Goal: Information Seeking & Learning: Learn about a topic

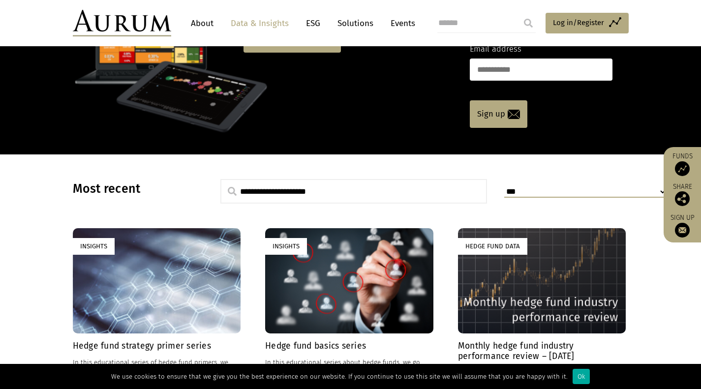
scroll to position [130, 0]
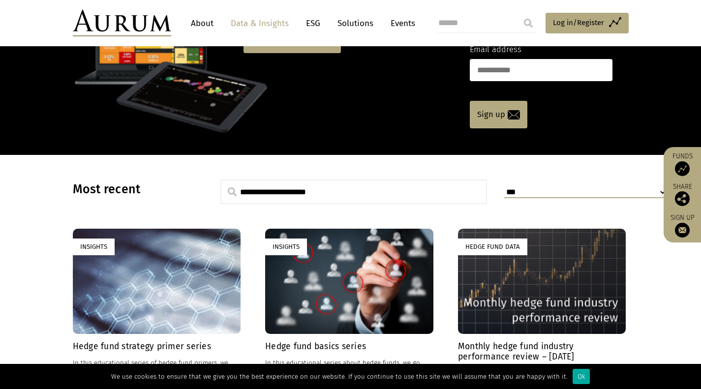
click at [394, 182] on input "text" at bounding box center [353, 192] width 267 height 25
type input "*****"
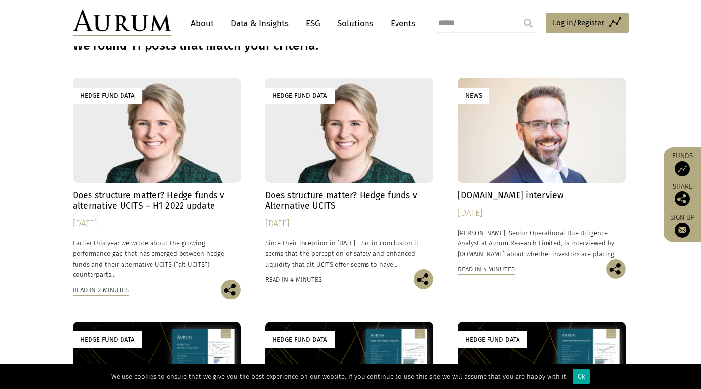
scroll to position [75, 0]
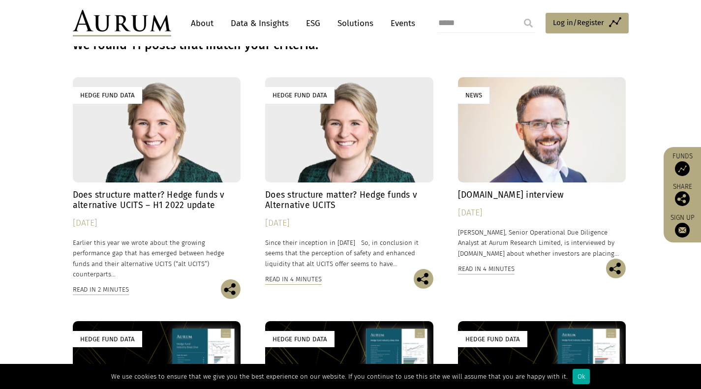
click at [349, 203] on h4 "Does structure matter? Hedge funds v Alternative UCITS" at bounding box center [349, 200] width 168 height 21
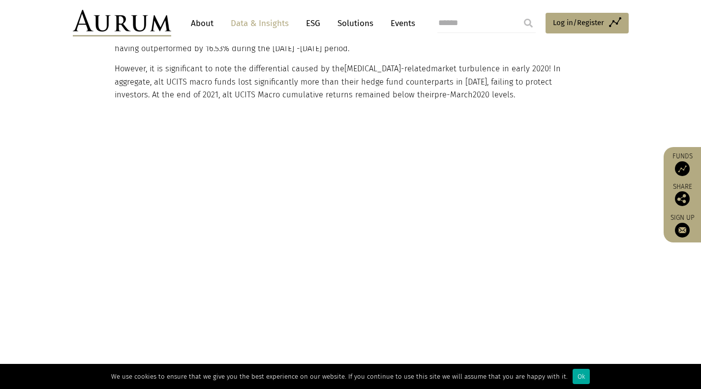
scroll to position [2060, 0]
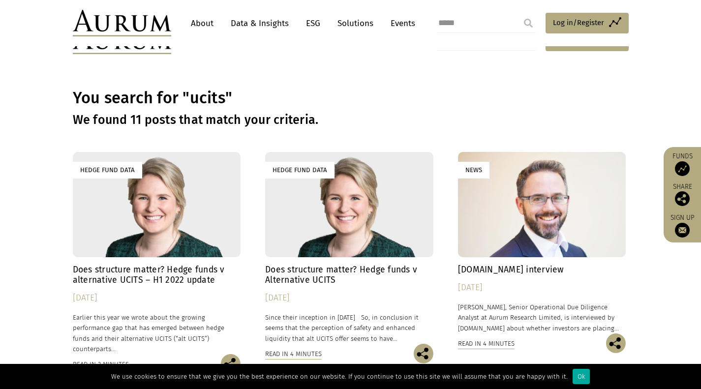
scroll to position [75, 0]
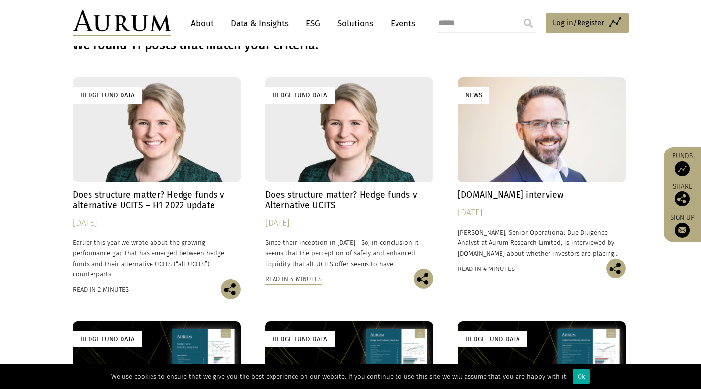
click at [163, 188] on link "Hedge Fund Data Does structure matter? Hedge funds v alternative UCITS – H1 202…" at bounding box center [157, 178] width 168 height 202
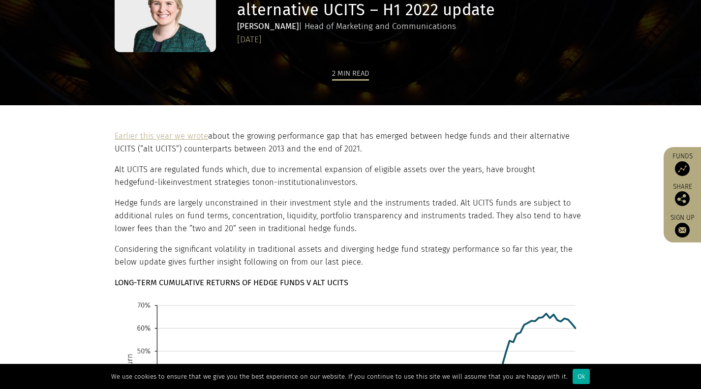
scroll to position [1, 0]
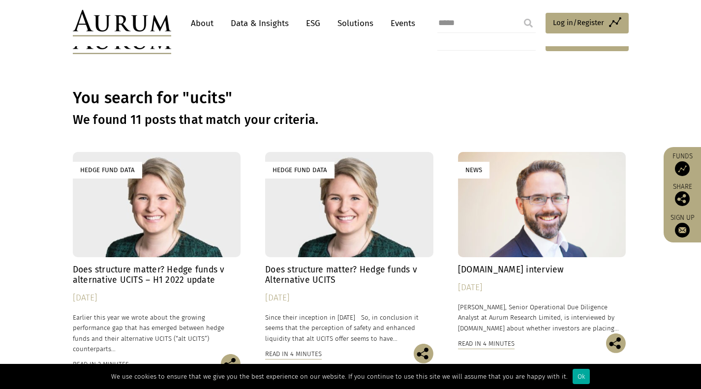
scroll to position [75, 0]
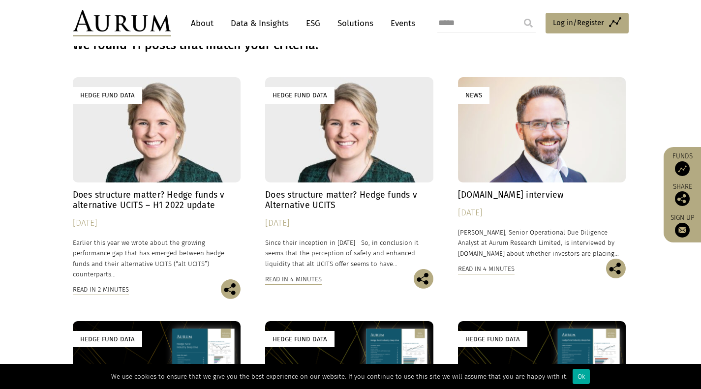
click at [306, 141] on div "Hedge Fund Data" at bounding box center [349, 129] width 168 height 105
